Goal: Information Seeking & Learning: Learn about a topic

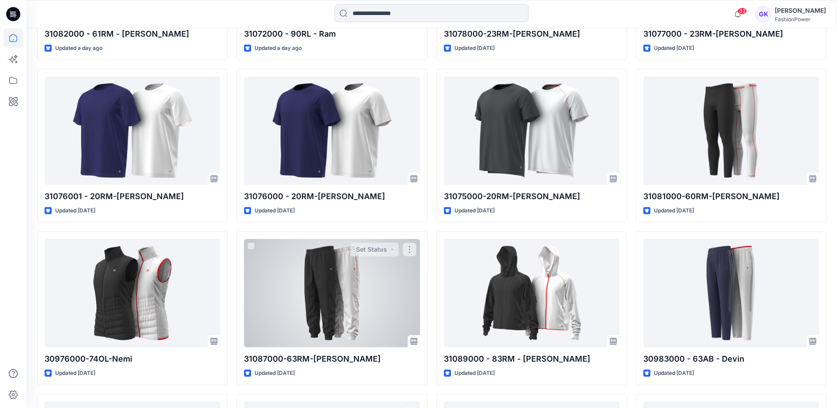
scroll to position [659, 0]
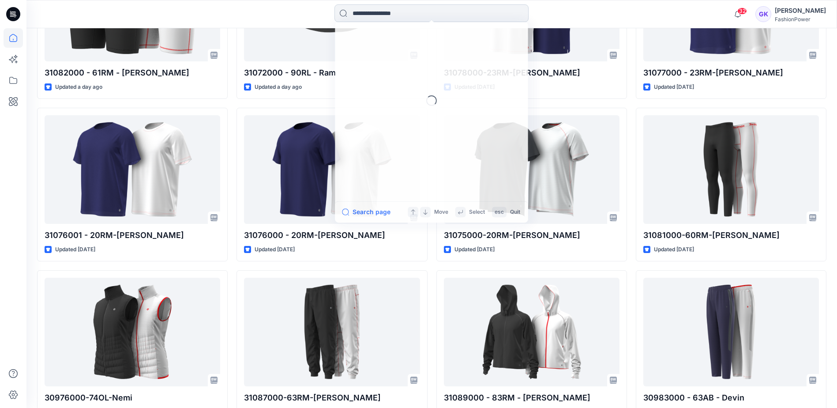
click at [387, 15] on input at bounding box center [432, 13] width 194 height 18
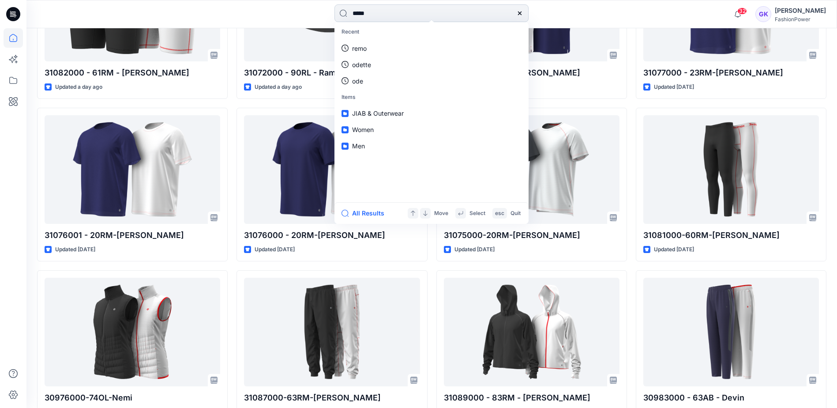
type input "******"
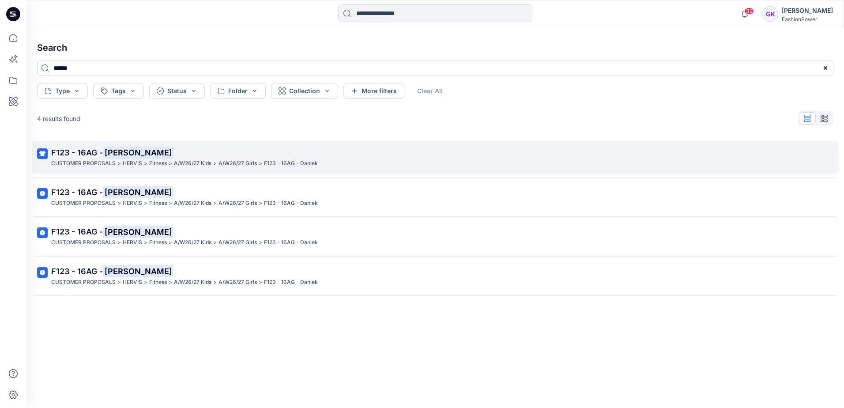
click at [82, 151] on span "F123 - 16AG -" at bounding box center [77, 152] width 52 height 9
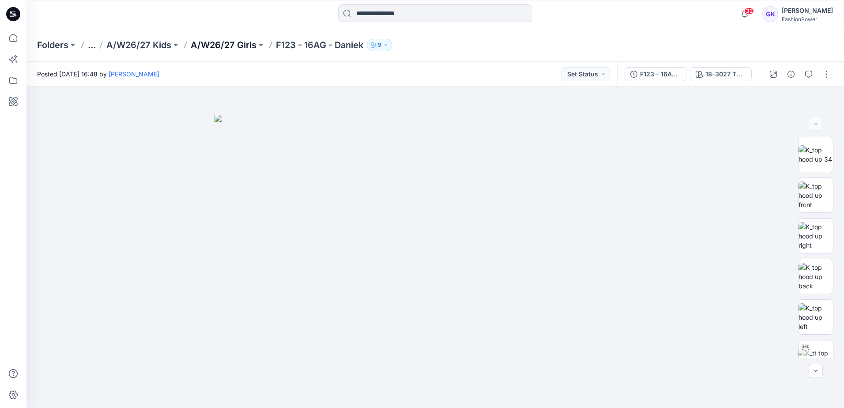
click at [230, 45] on p "A/W26/27 Girls" at bounding box center [224, 45] width 66 height 12
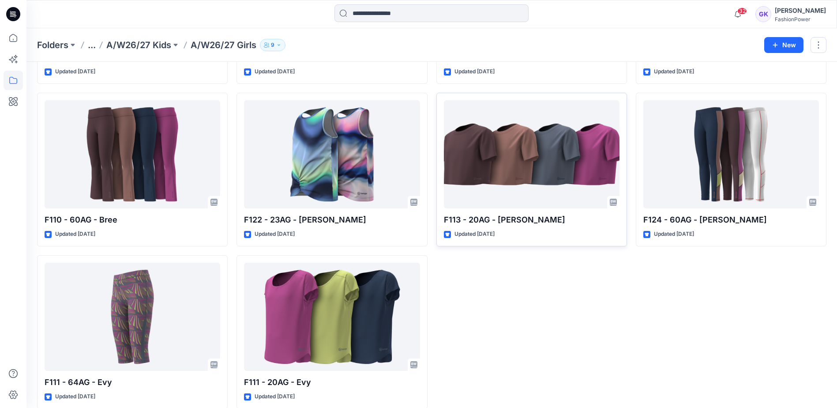
scroll to position [343, 0]
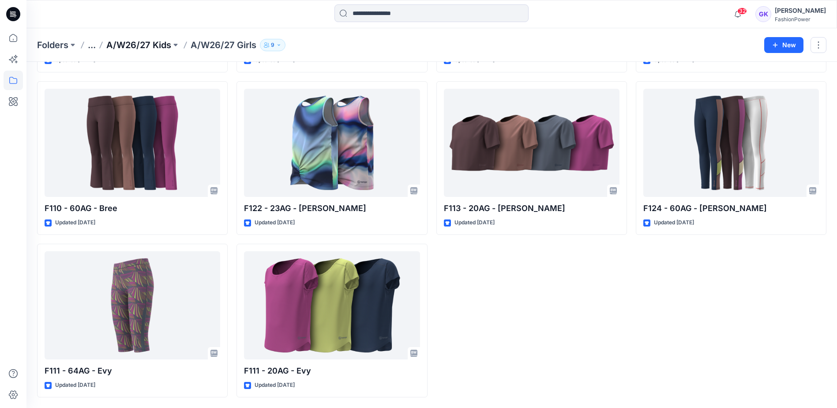
click at [139, 43] on p "A/W26/27 Kids" at bounding box center [138, 45] width 65 height 12
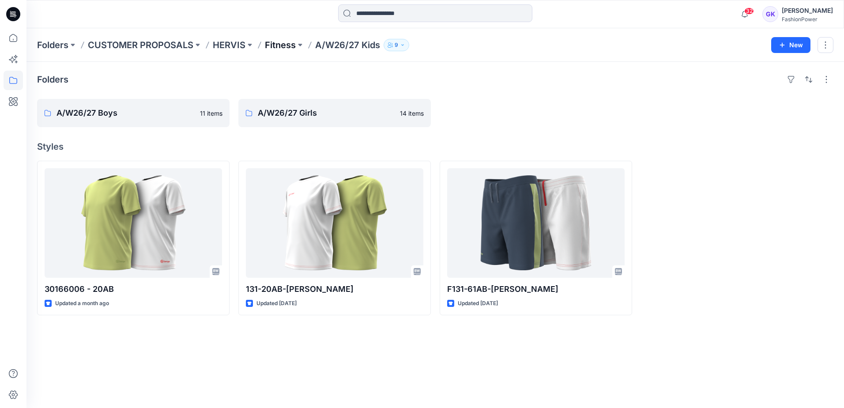
click at [283, 45] on p "Fitness" at bounding box center [280, 45] width 31 height 12
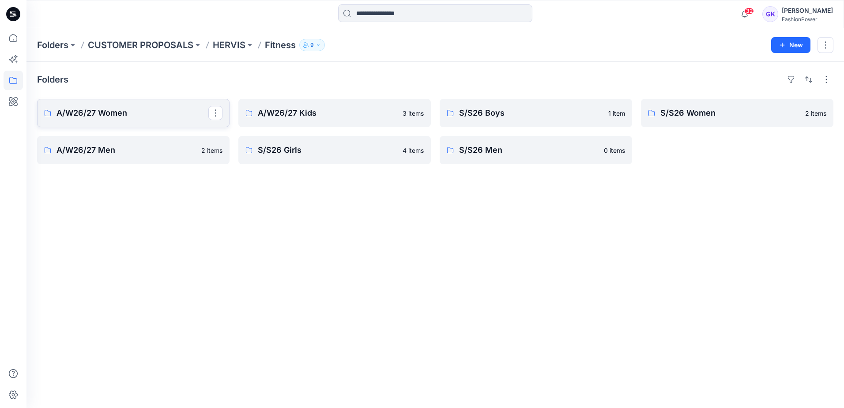
click at [150, 114] on p "A/W26/27 Women" at bounding box center [133, 113] width 152 height 12
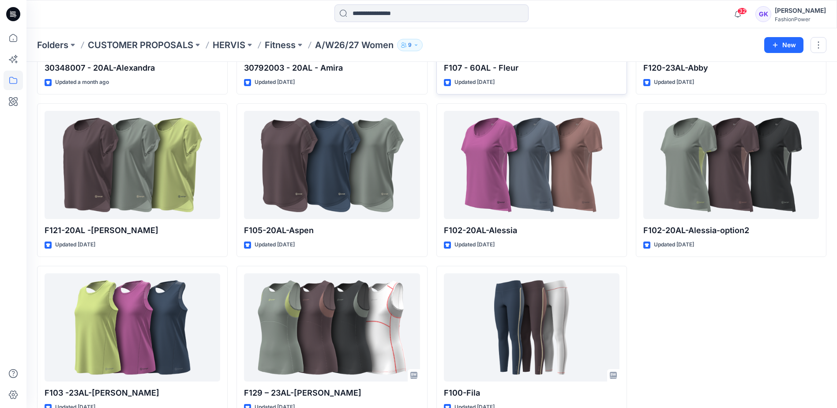
scroll to position [180, 0]
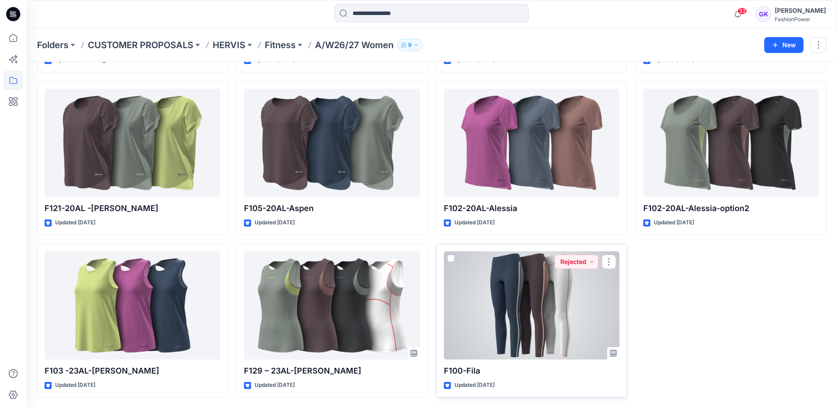
click at [557, 312] on div at bounding box center [532, 305] width 176 height 108
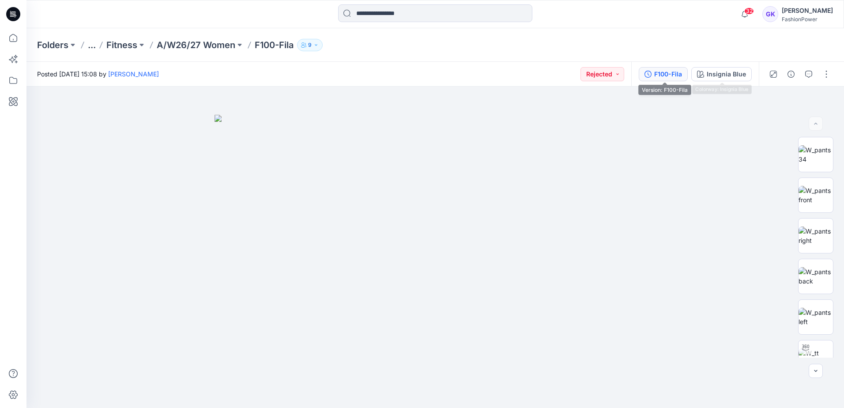
click at [688, 71] on button "F100-Fila" at bounding box center [663, 74] width 49 height 14
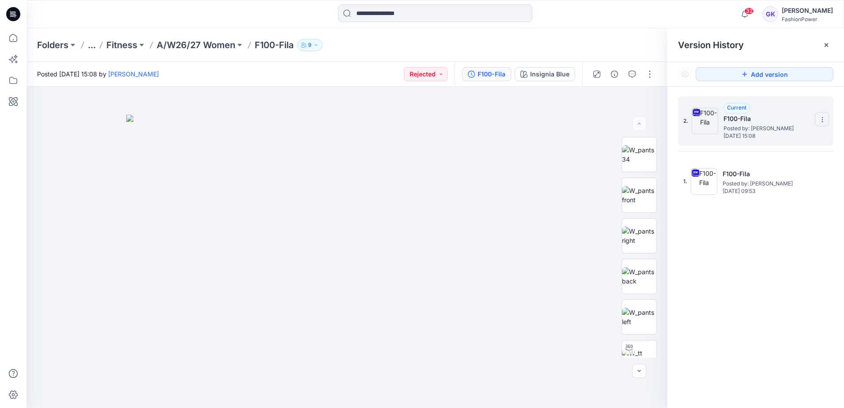
click at [825, 116] on section at bounding box center [822, 119] width 14 height 14
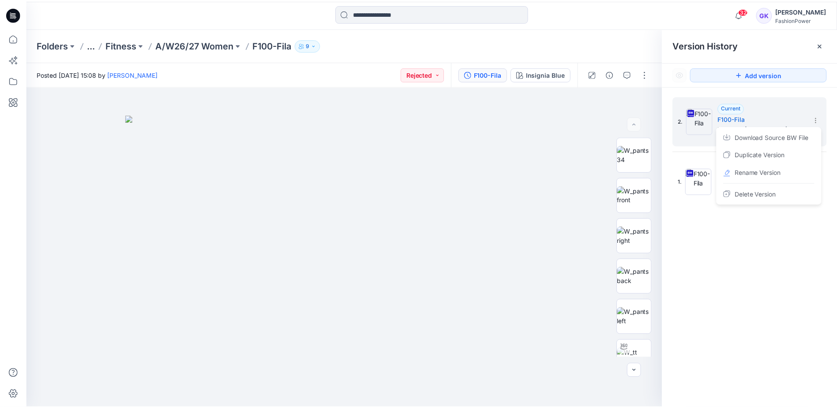
scroll to position [180, 0]
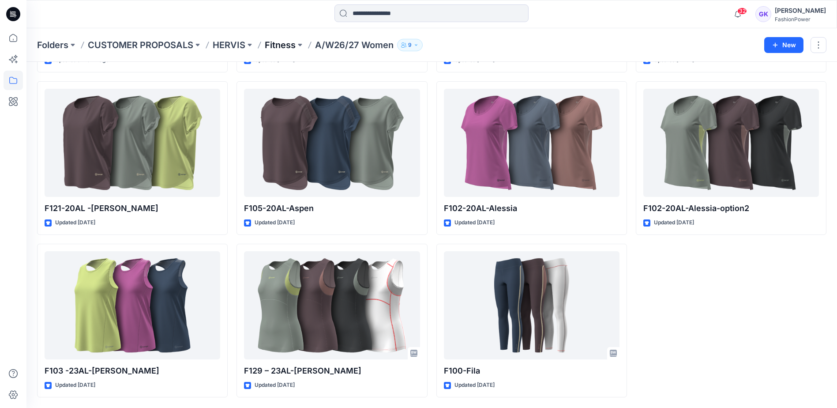
click at [280, 47] on p "Fitness" at bounding box center [280, 45] width 31 height 12
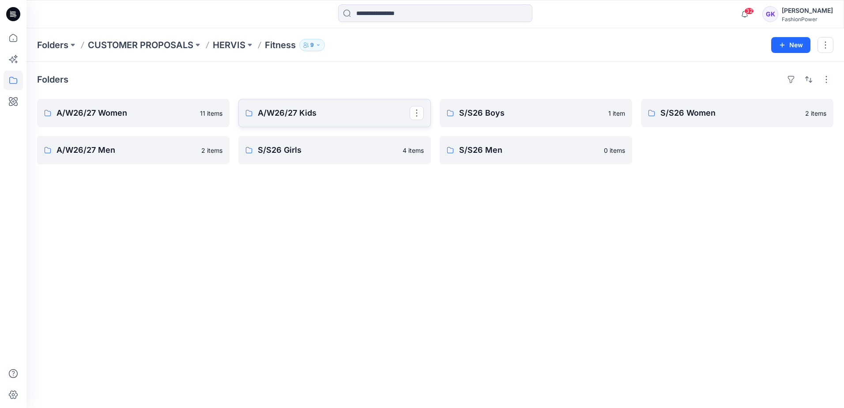
click at [342, 106] on link "A/W26/27 Kids" at bounding box center [334, 113] width 192 height 28
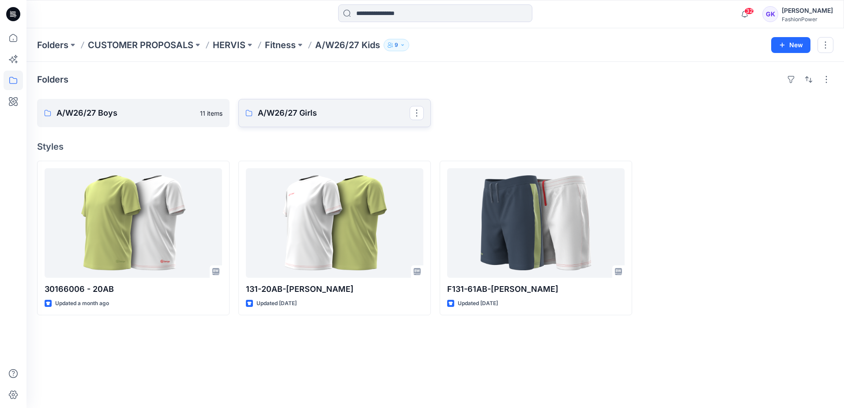
click at [303, 107] on p "A/W26/27 Girls" at bounding box center [334, 113] width 152 height 12
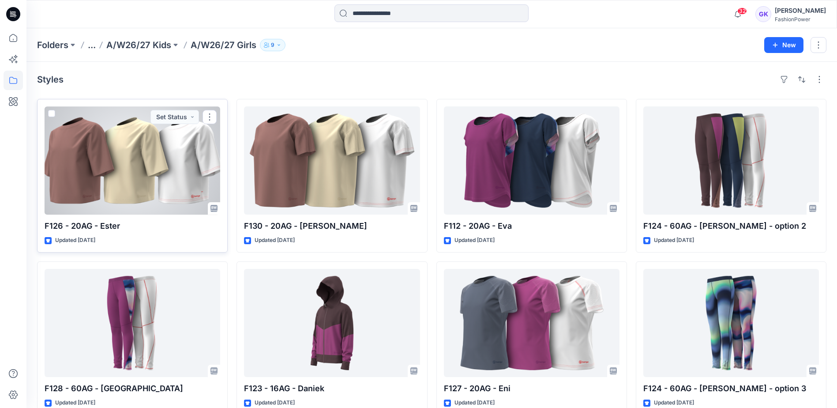
click at [144, 143] on div at bounding box center [133, 160] width 176 height 108
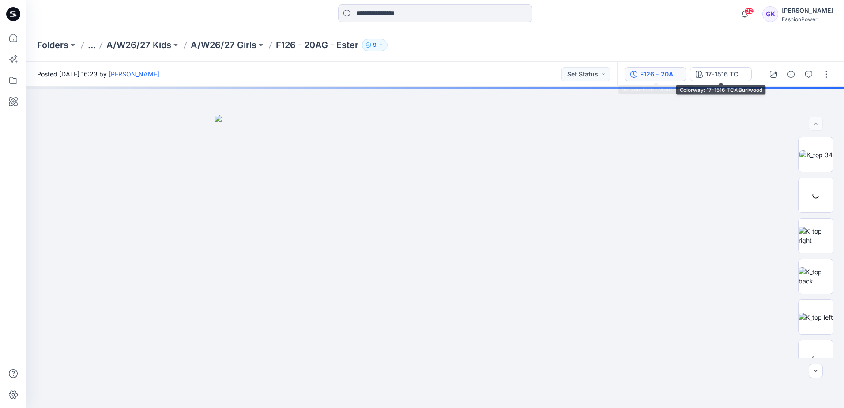
click at [659, 75] on div "F126 - 20AG - Ester" at bounding box center [660, 74] width 41 height 10
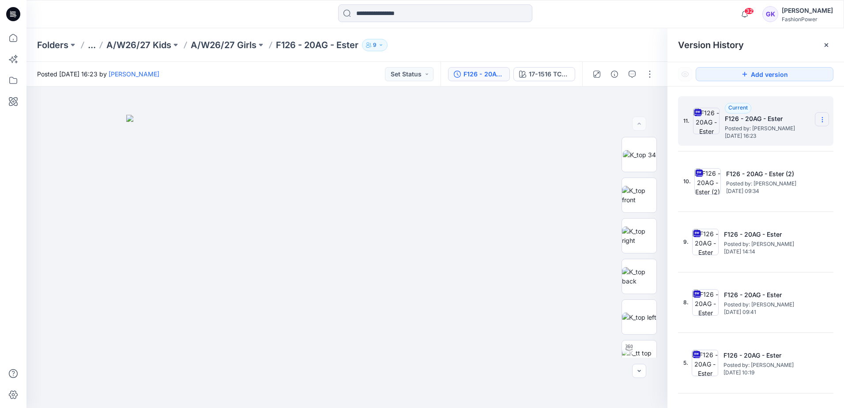
click at [822, 116] on section at bounding box center [822, 119] width 14 height 14
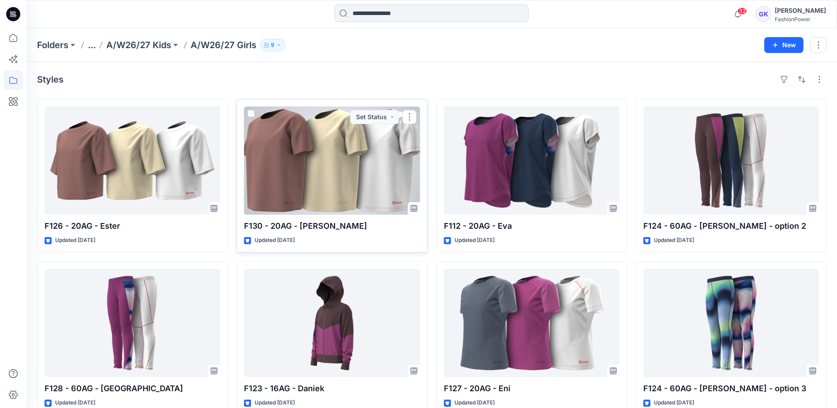
click at [332, 161] on div at bounding box center [332, 160] width 176 height 108
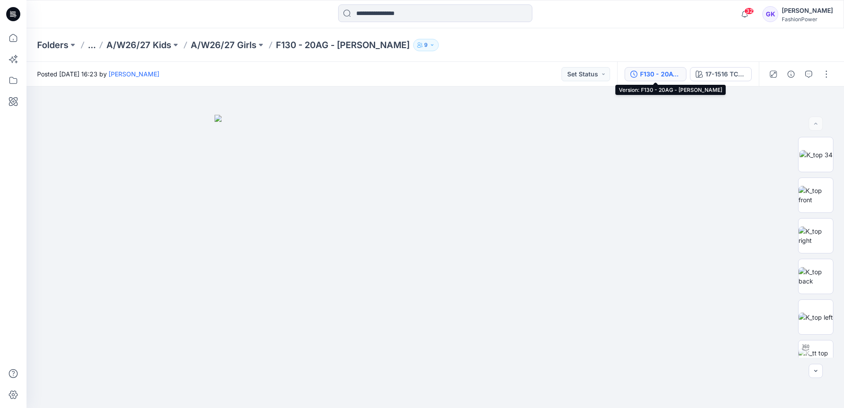
click at [650, 77] on div "F130 - 20AG - Elena" at bounding box center [660, 74] width 41 height 10
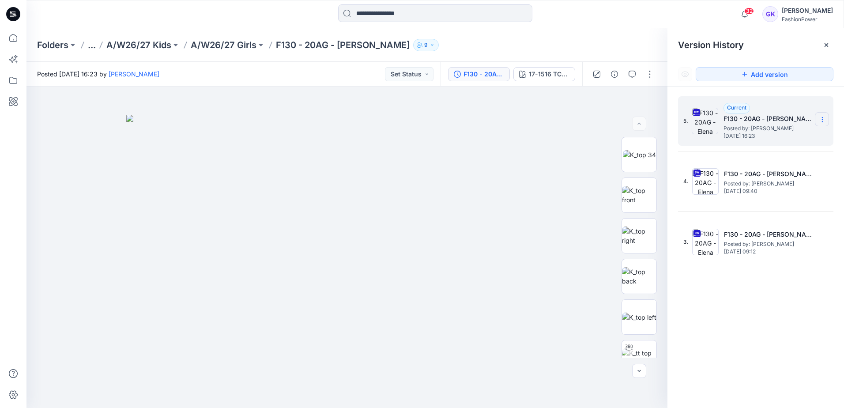
click at [827, 119] on section at bounding box center [822, 119] width 14 height 14
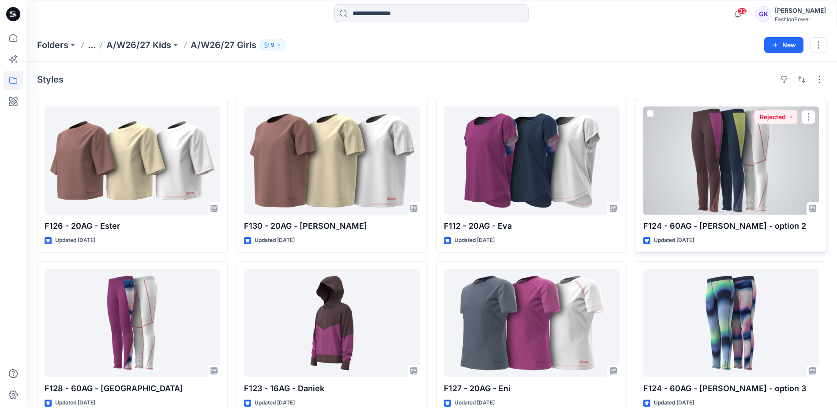
click at [724, 165] on div at bounding box center [732, 160] width 176 height 108
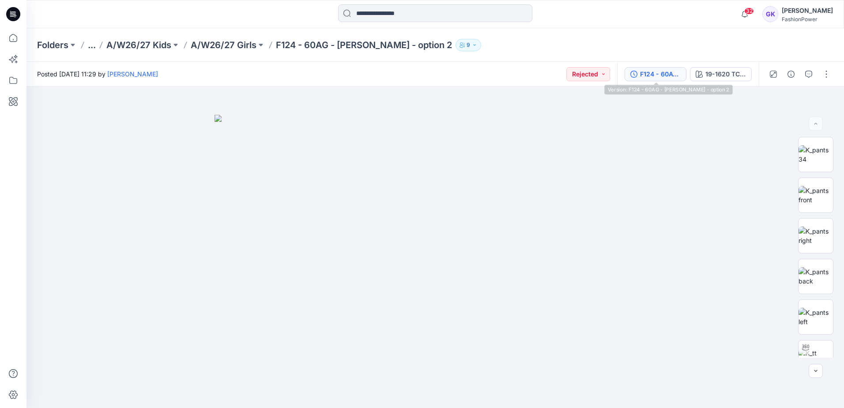
click at [663, 78] on div "F124 - 60AG - Bonnie - option 2" at bounding box center [660, 74] width 41 height 10
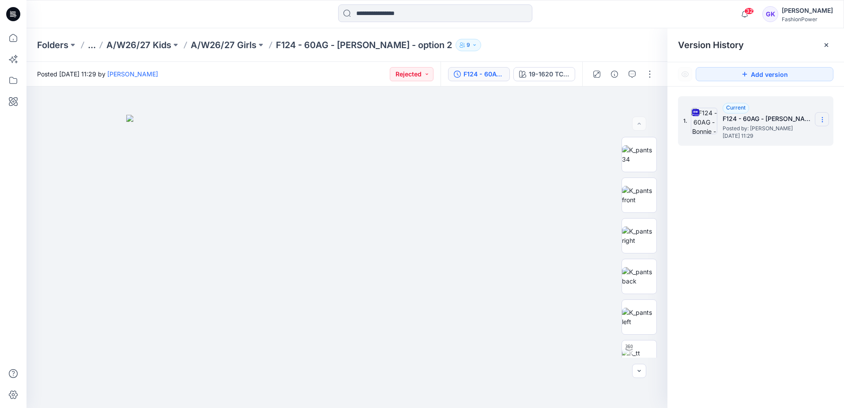
click at [819, 118] on icon at bounding box center [822, 119] width 7 height 7
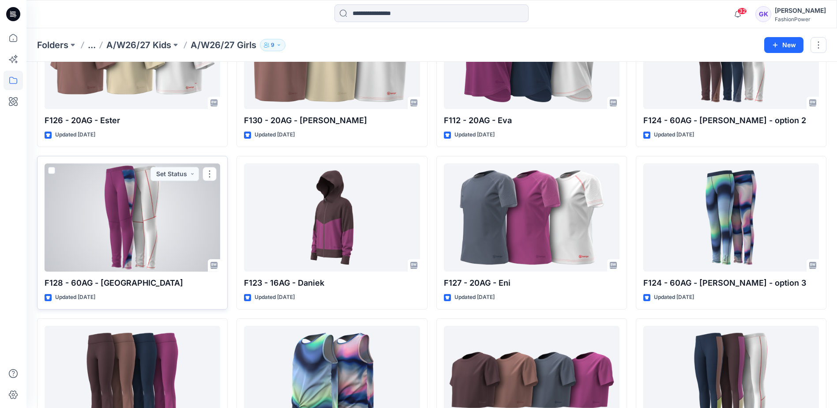
scroll to position [132, 0]
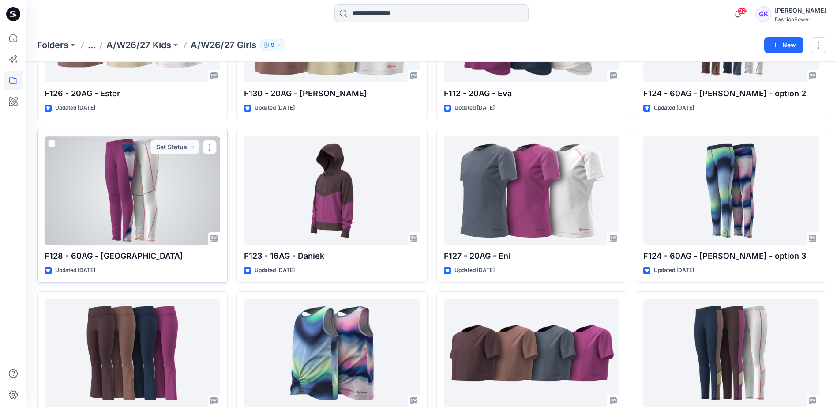
click at [177, 211] on div at bounding box center [133, 190] width 176 height 108
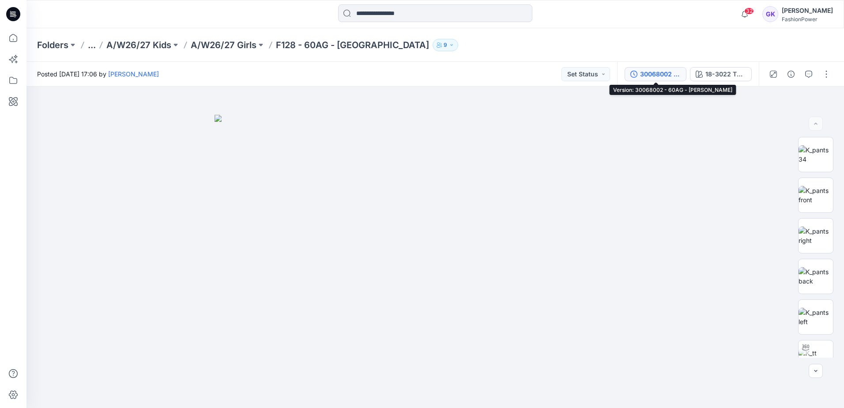
click at [659, 75] on div "30068002 - 60AG - Blair" at bounding box center [660, 74] width 41 height 10
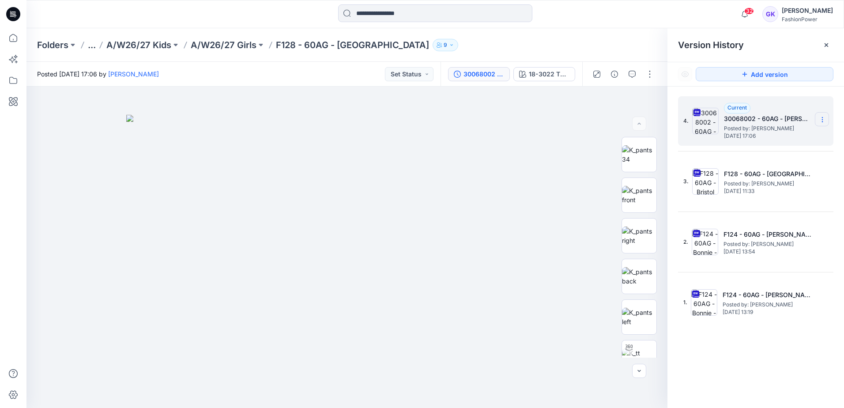
click at [822, 116] on icon at bounding box center [822, 119] width 7 height 7
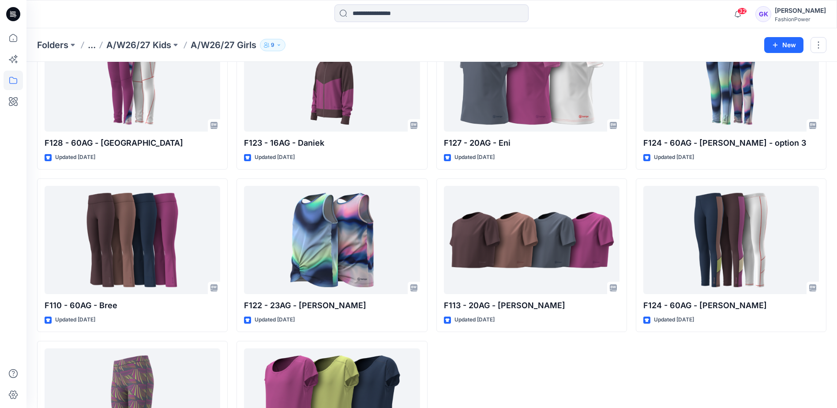
scroll to position [210, 0]
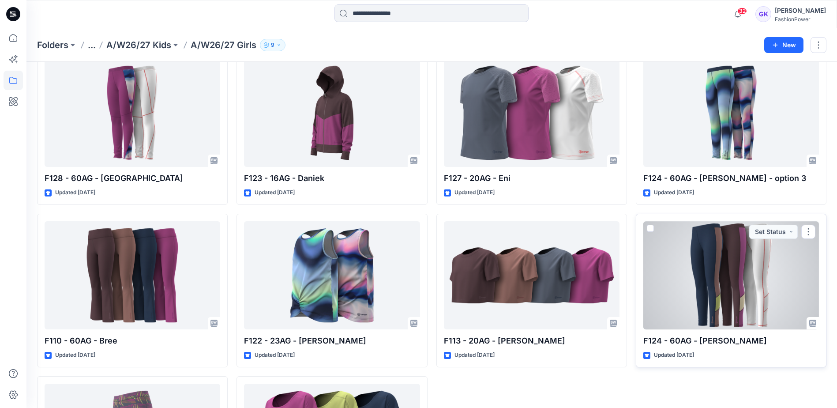
click at [751, 281] on div at bounding box center [732, 275] width 176 height 108
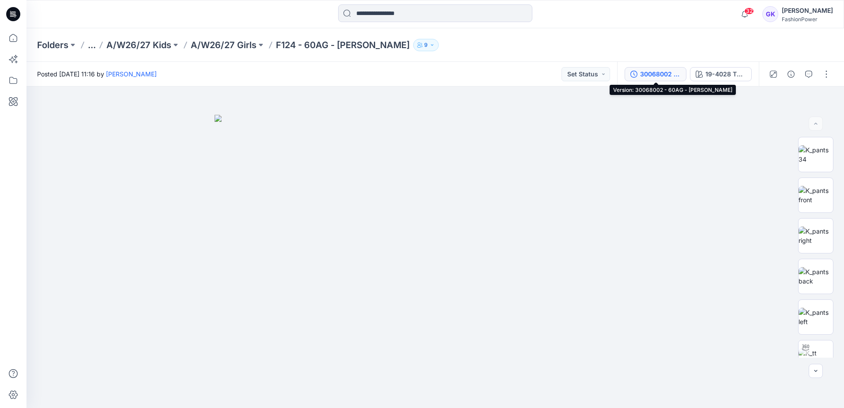
click at [680, 73] on div "30068002 - 60AG - Blair" at bounding box center [660, 74] width 41 height 10
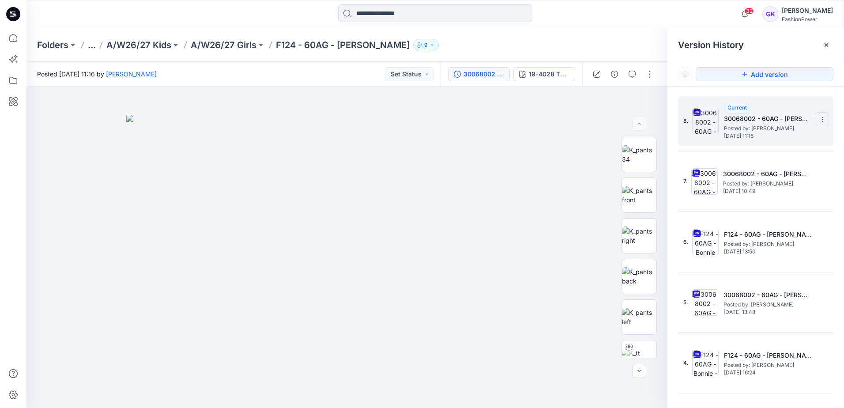
click at [822, 116] on section at bounding box center [822, 119] width 14 height 14
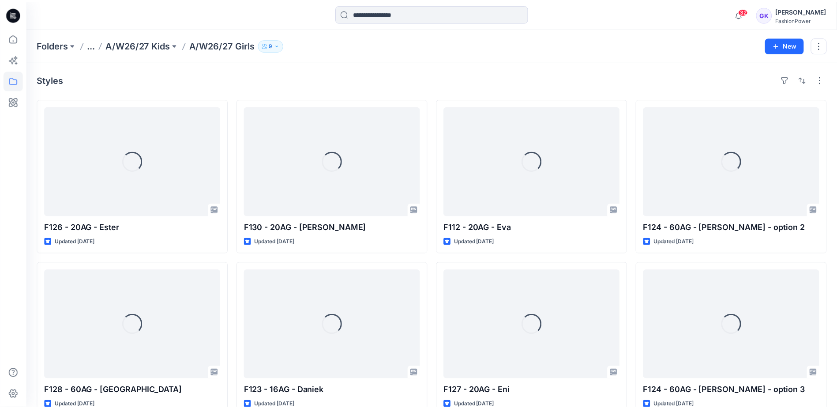
scroll to position [210, 0]
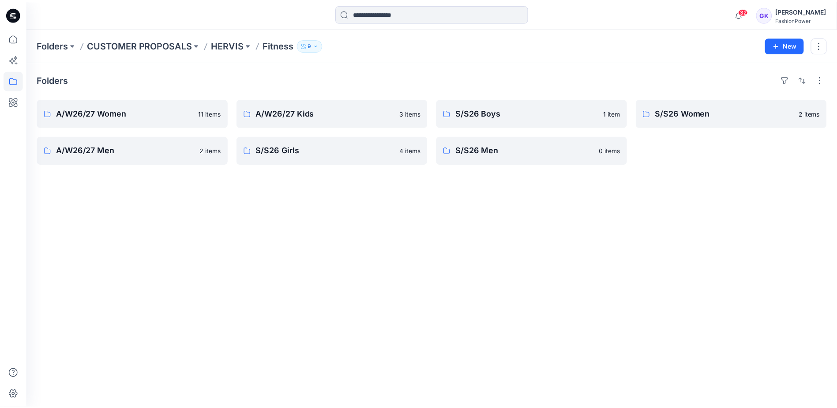
scroll to position [180, 0]
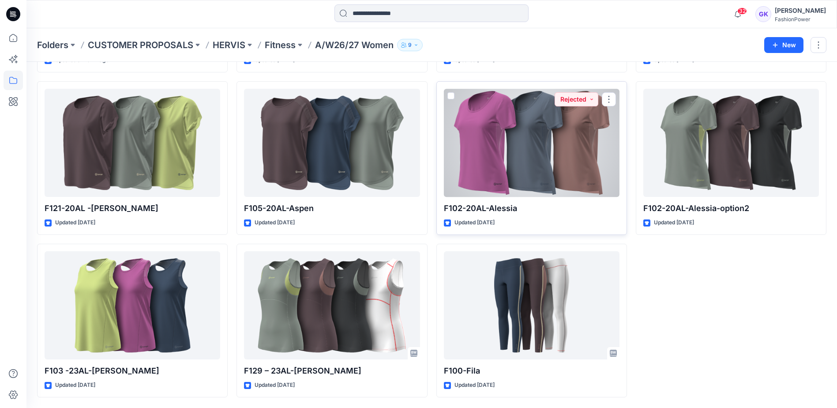
click at [532, 135] on div at bounding box center [532, 143] width 176 height 108
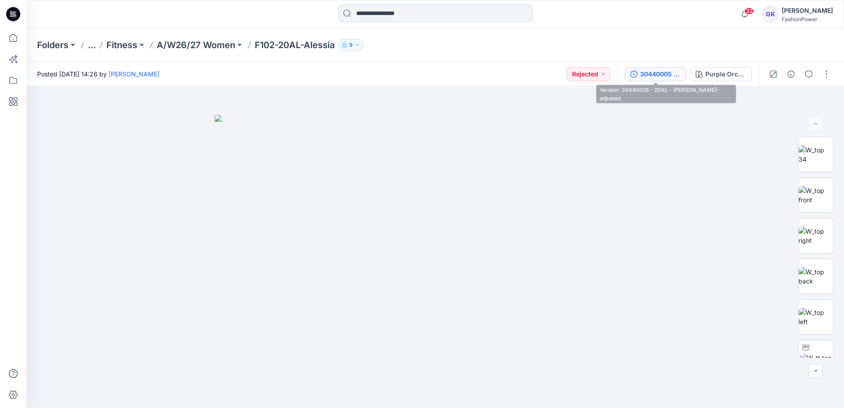
click at [676, 77] on div "30440005 - 20AL - Amilia-adjusted" at bounding box center [660, 74] width 41 height 10
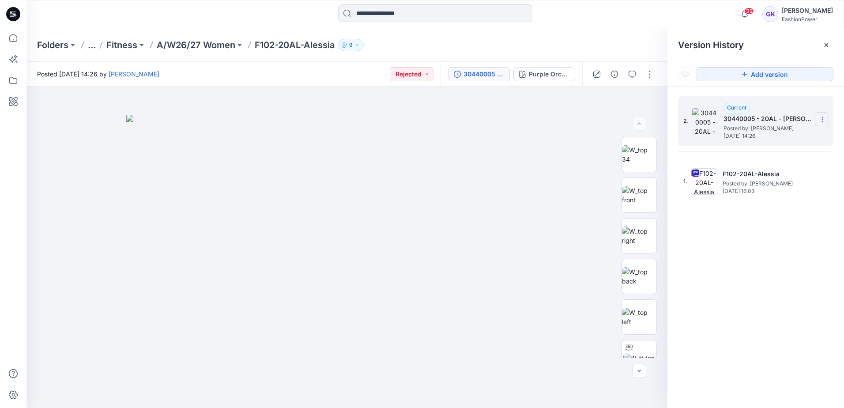
click at [828, 118] on section at bounding box center [822, 119] width 14 height 14
click at [790, 279] on div "2. Current 30440005 - 20AL - Amilia-adjusted Posted by: Bibi Castelijns Monday,…" at bounding box center [755, 254] width 177 height 334
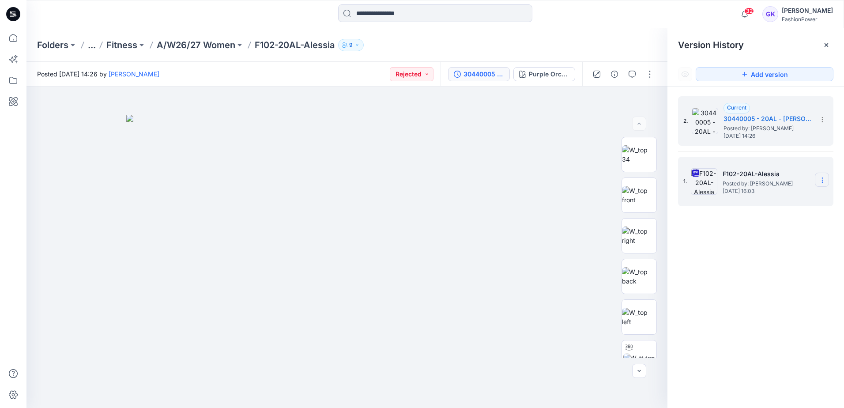
click at [826, 174] on section at bounding box center [822, 180] width 14 height 14
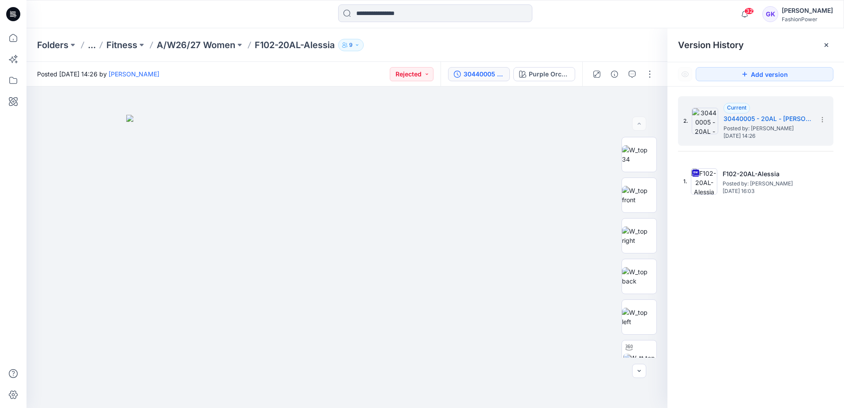
click at [702, 299] on div "2. Current 30440005 - 20AL - Amilia-adjusted Posted by: Bibi Castelijns Monday,…" at bounding box center [755, 254] width 177 height 334
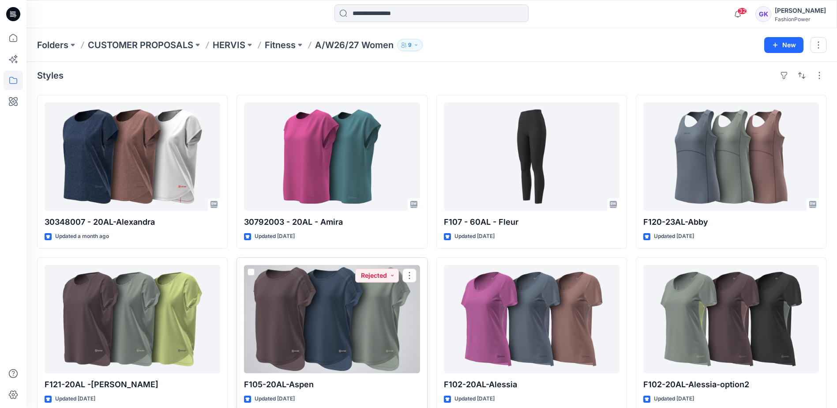
scroll to position [4, 0]
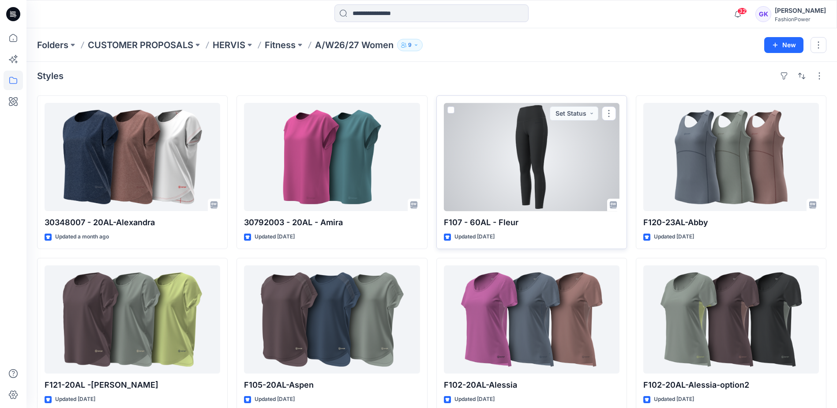
click at [492, 161] on div at bounding box center [532, 157] width 176 height 108
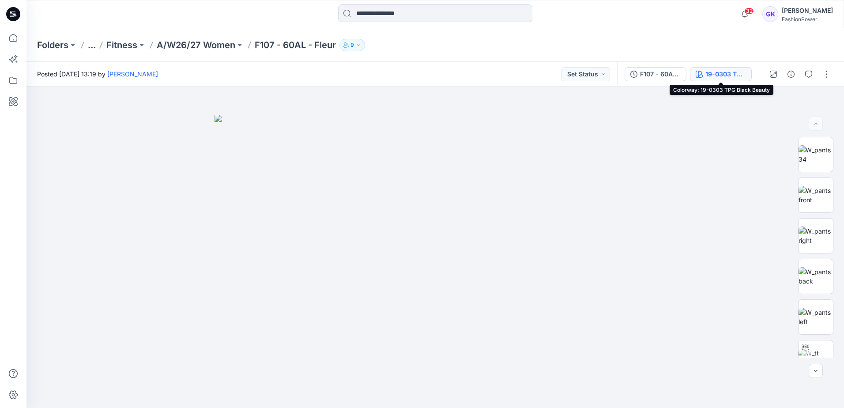
click at [725, 75] on div "19-0303 TPG Black Beauty" at bounding box center [725, 74] width 41 height 10
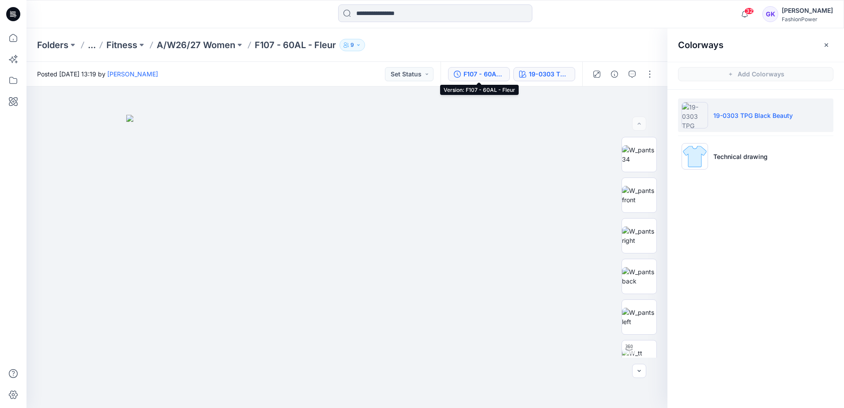
click at [492, 76] on div "F107 - 60AL - Fleur" at bounding box center [483, 74] width 41 height 10
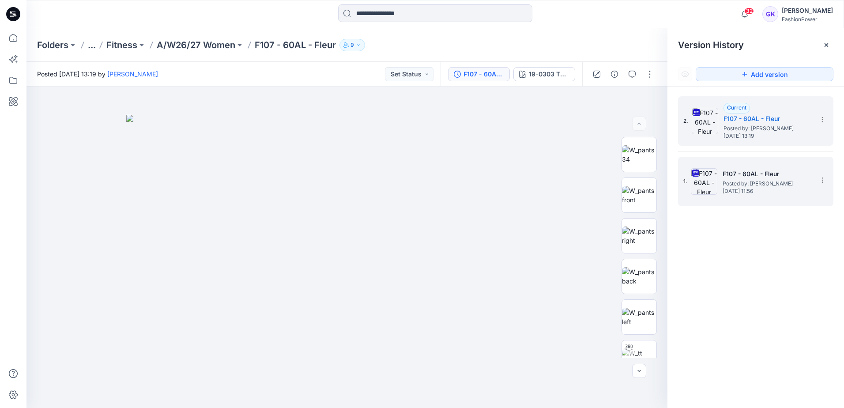
click at [760, 177] on h5 "F107 - 60AL - Fleur" at bounding box center [767, 174] width 88 height 11
click at [825, 116] on section at bounding box center [822, 119] width 14 height 14
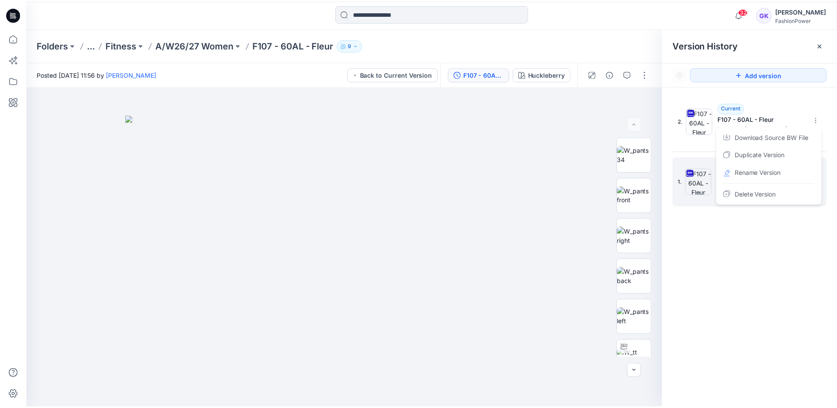
scroll to position [4, 0]
